Goal: Information Seeking & Learning: Learn about a topic

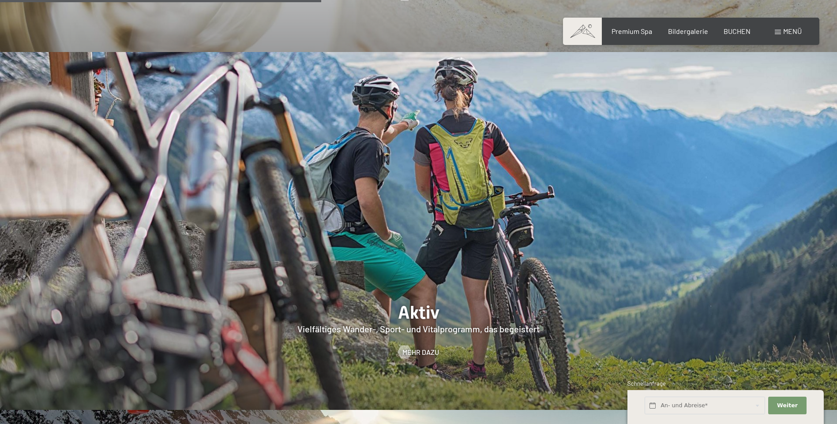
scroll to position [1632, 0]
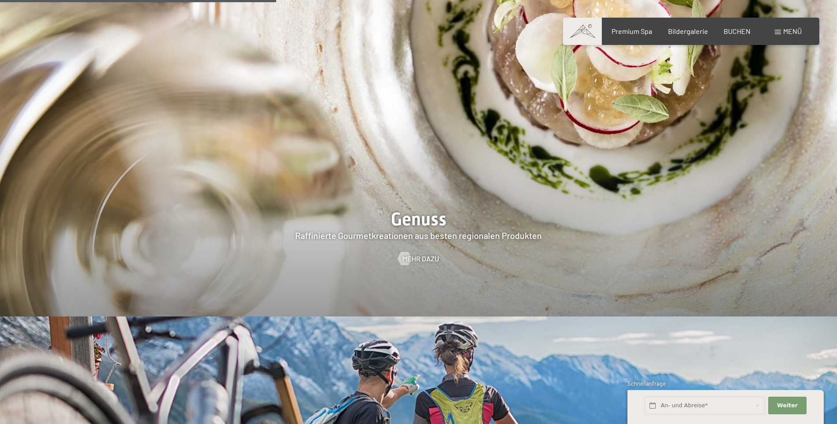
click at [790, 31] on span "Menü" at bounding box center [792, 31] width 19 height 8
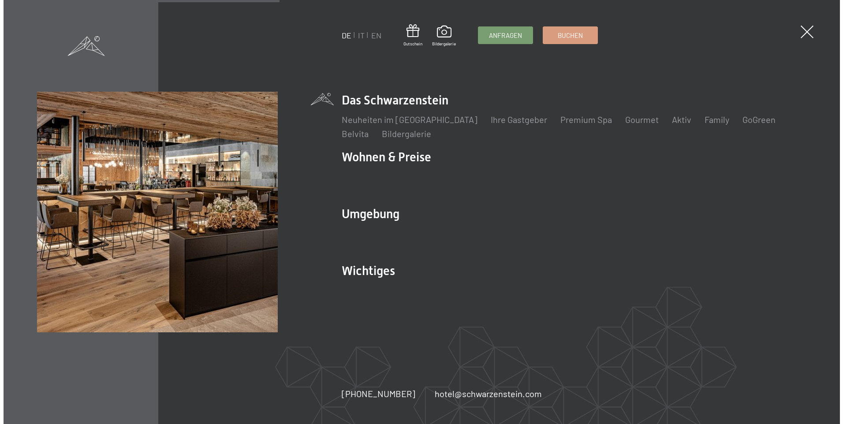
scroll to position [1638, 0]
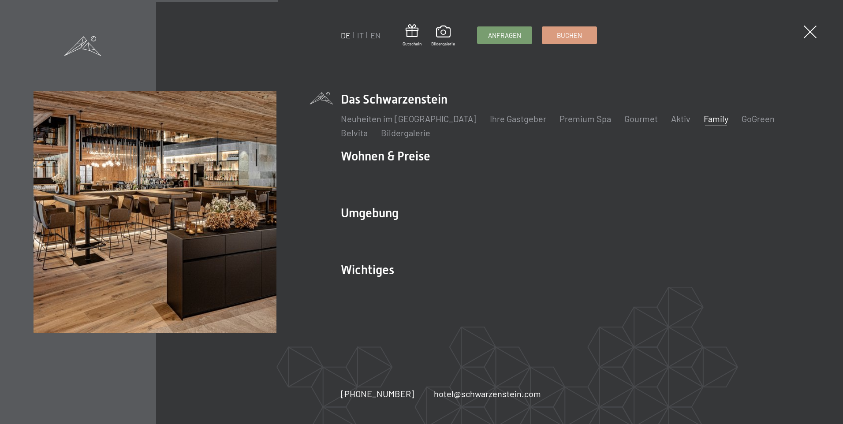
click at [704, 120] on link "Family" at bounding box center [716, 118] width 25 height 11
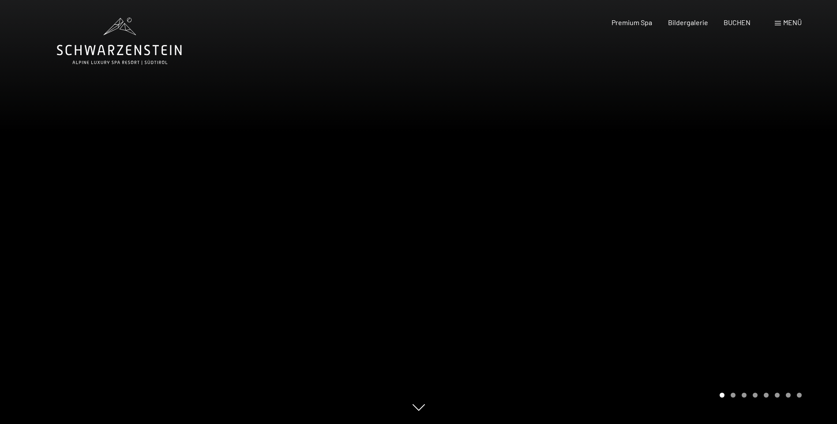
click at [800, 191] on div at bounding box center [628, 212] width 419 height 424
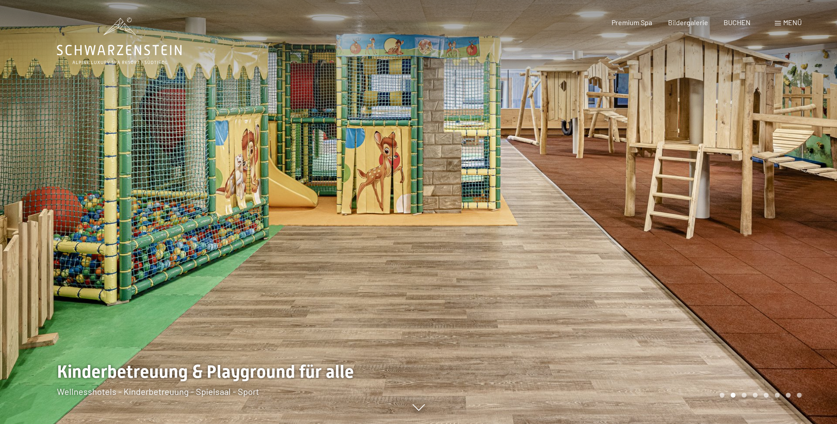
click at [808, 189] on div at bounding box center [628, 212] width 419 height 424
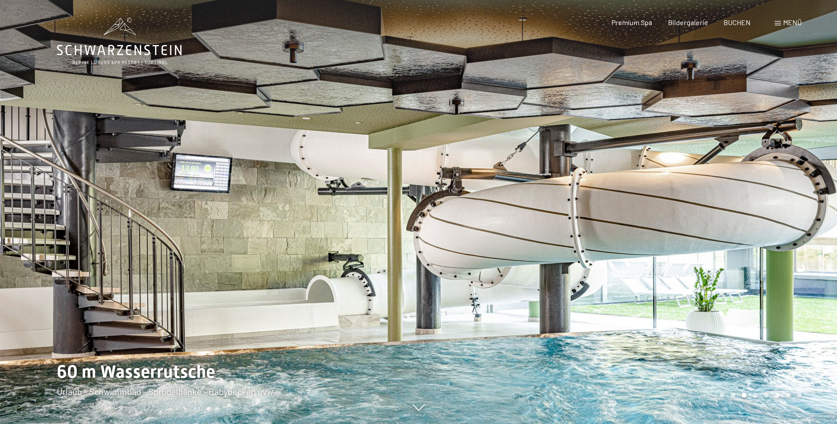
click at [808, 189] on div at bounding box center [628, 212] width 419 height 424
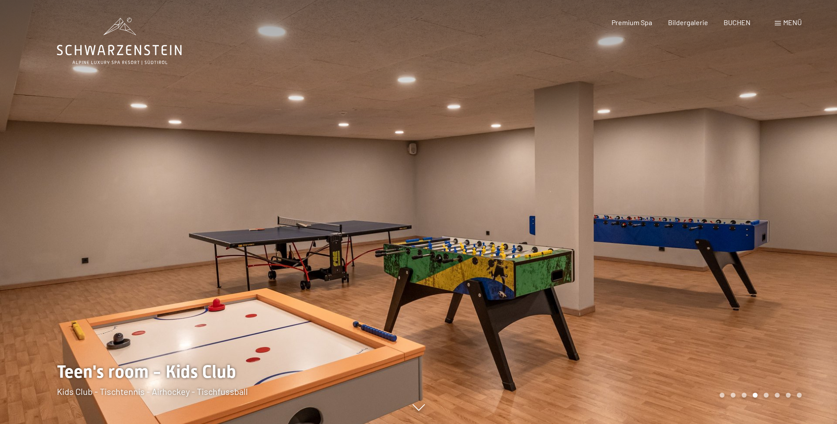
click at [808, 189] on div at bounding box center [628, 212] width 419 height 424
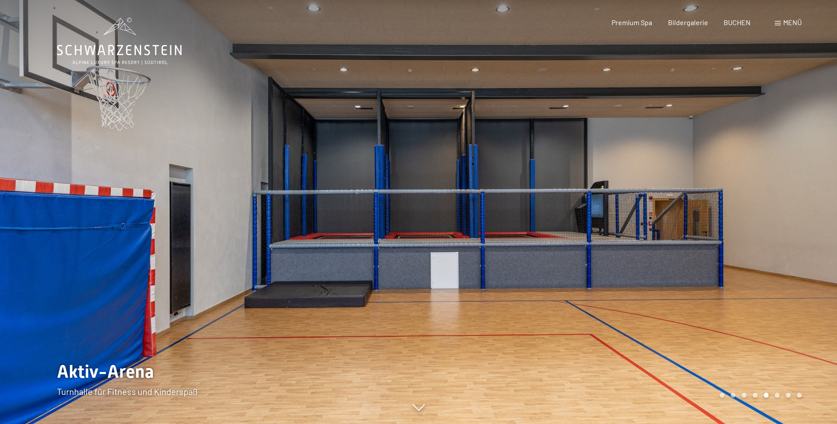
click at [808, 189] on div at bounding box center [628, 212] width 419 height 424
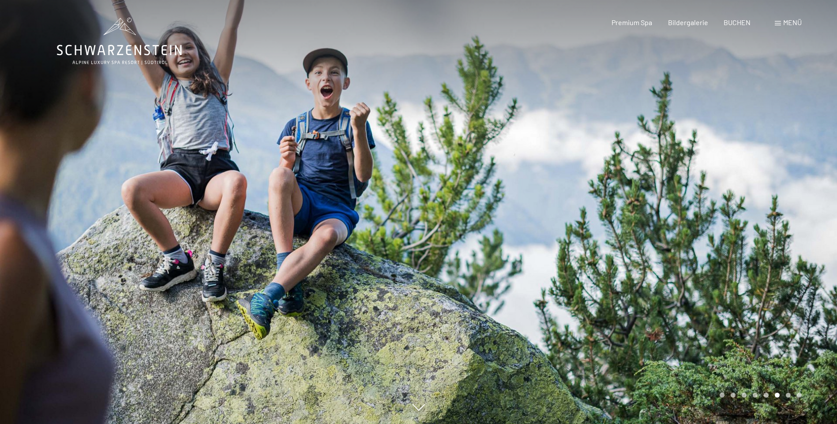
click at [28, 202] on div at bounding box center [209, 212] width 419 height 424
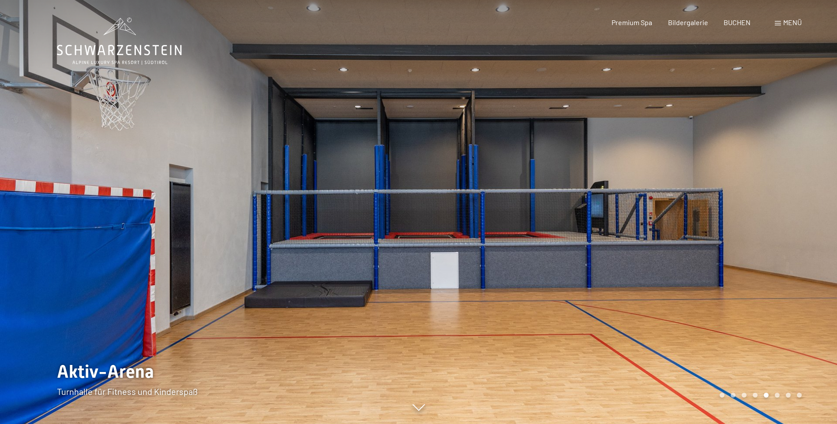
click at [822, 205] on div at bounding box center [628, 212] width 419 height 424
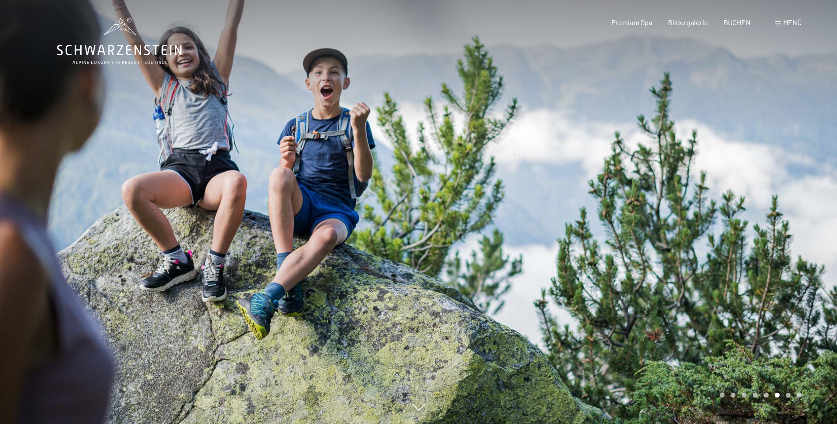
click at [818, 208] on div at bounding box center [628, 212] width 419 height 424
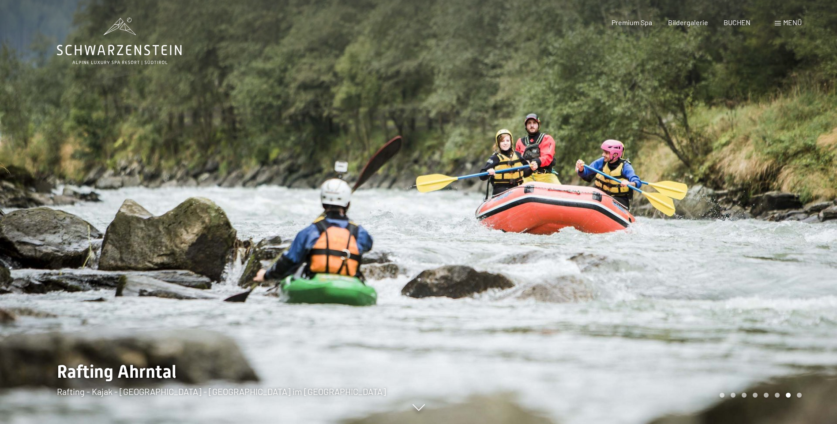
click at [818, 208] on div at bounding box center [628, 212] width 419 height 424
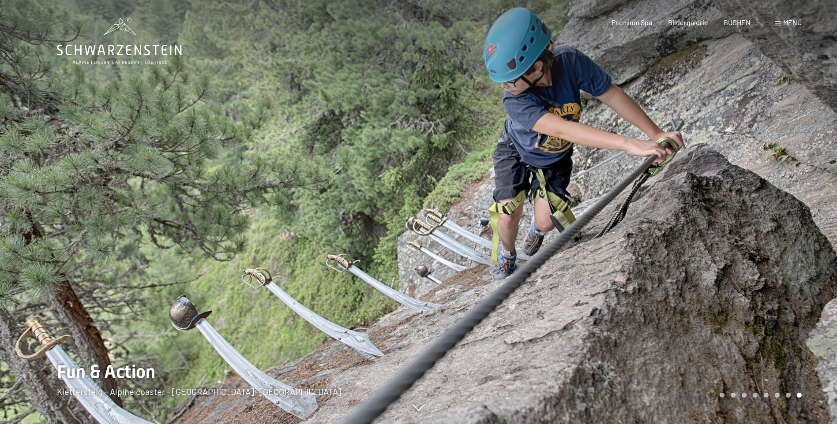
click at [818, 208] on div at bounding box center [628, 212] width 419 height 424
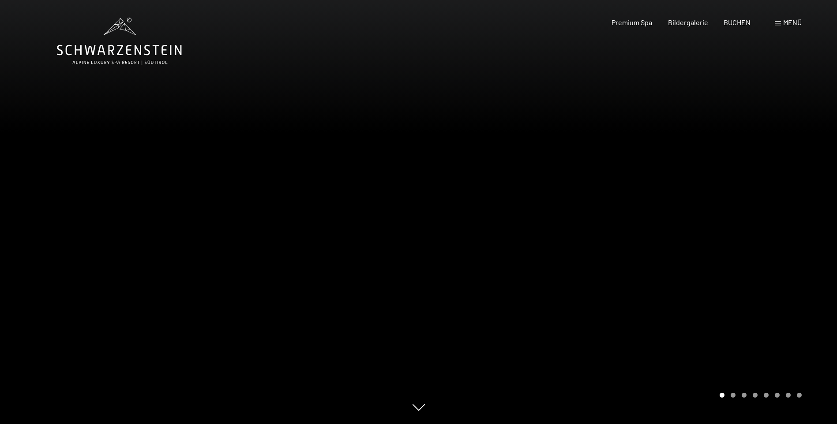
click at [818, 208] on div at bounding box center [628, 212] width 419 height 424
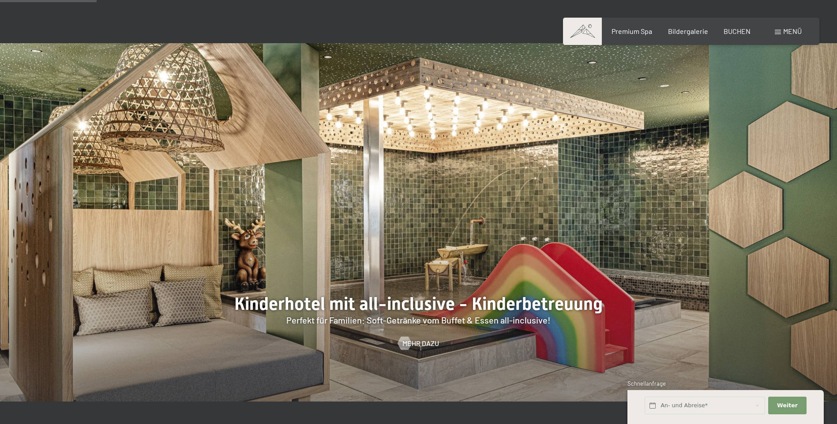
scroll to position [529, 0]
